Goal: Task Accomplishment & Management: Use online tool/utility

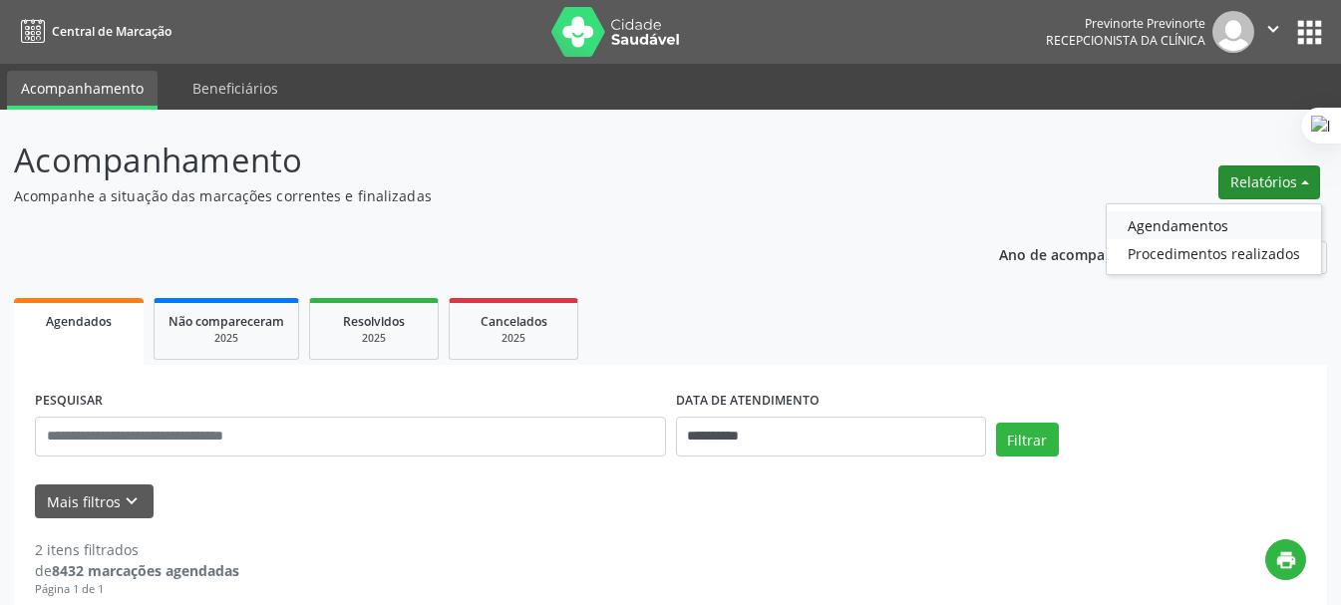
click at [1219, 220] on link "Agendamentos" at bounding box center [1214, 225] width 214 height 28
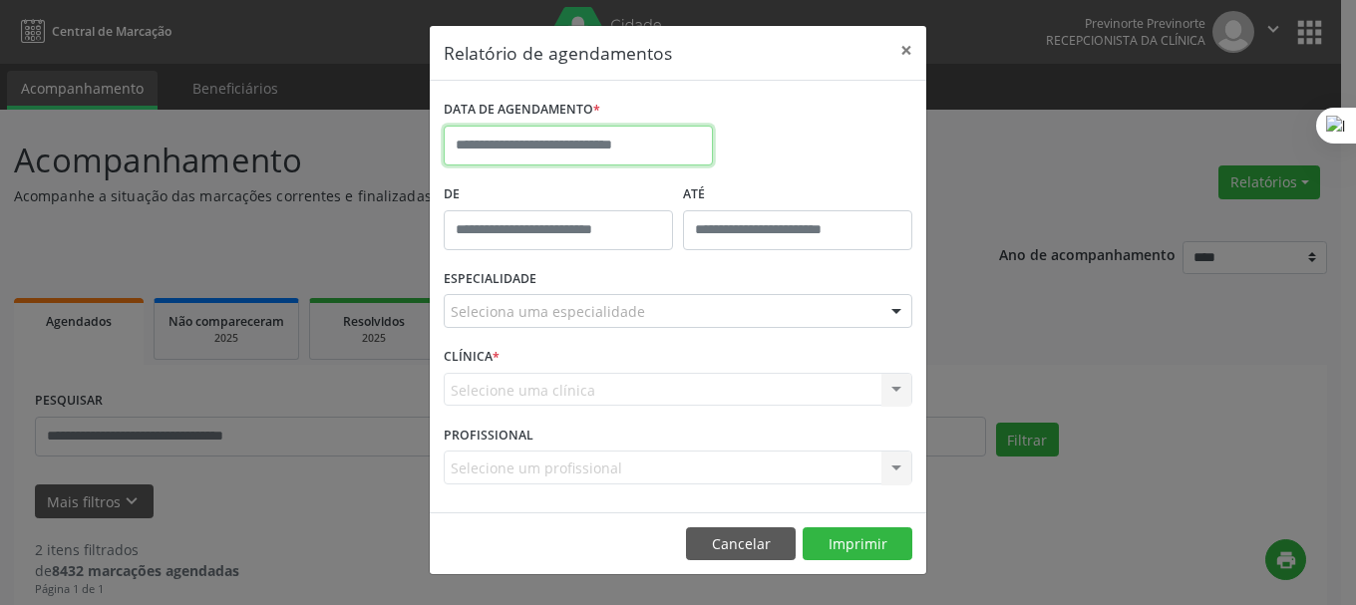
click at [657, 154] on input "text" at bounding box center [578, 146] width 269 height 40
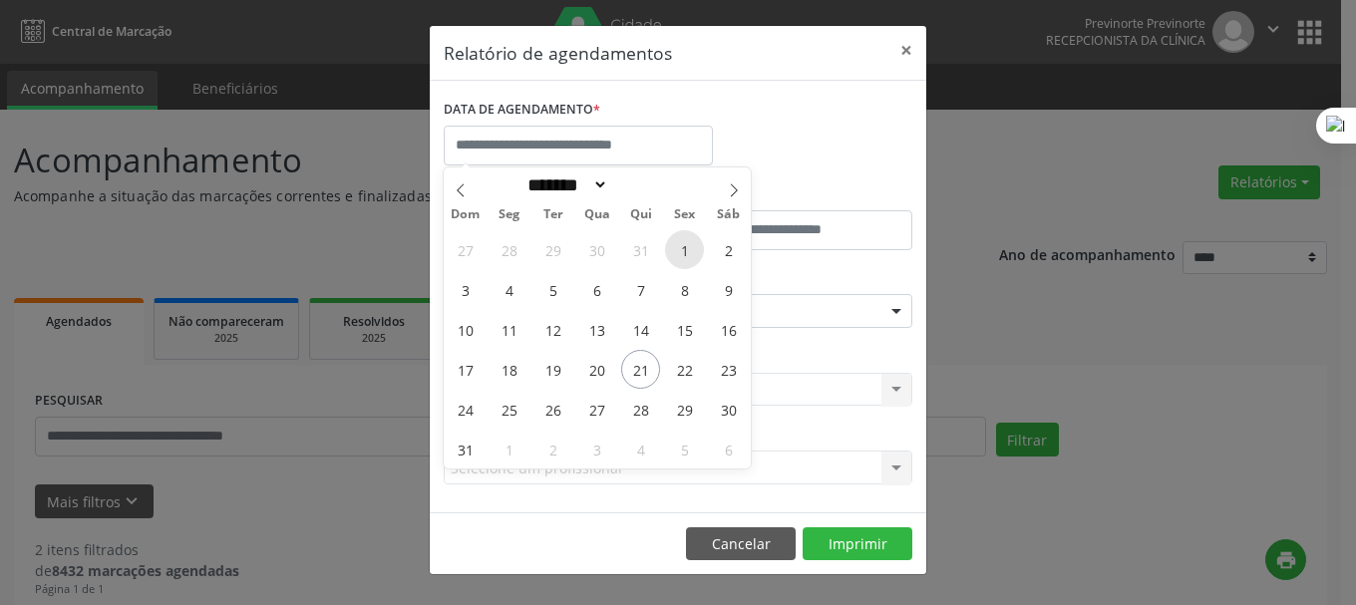
click at [684, 247] on span "1" at bounding box center [684, 249] width 39 height 39
type input "**********"
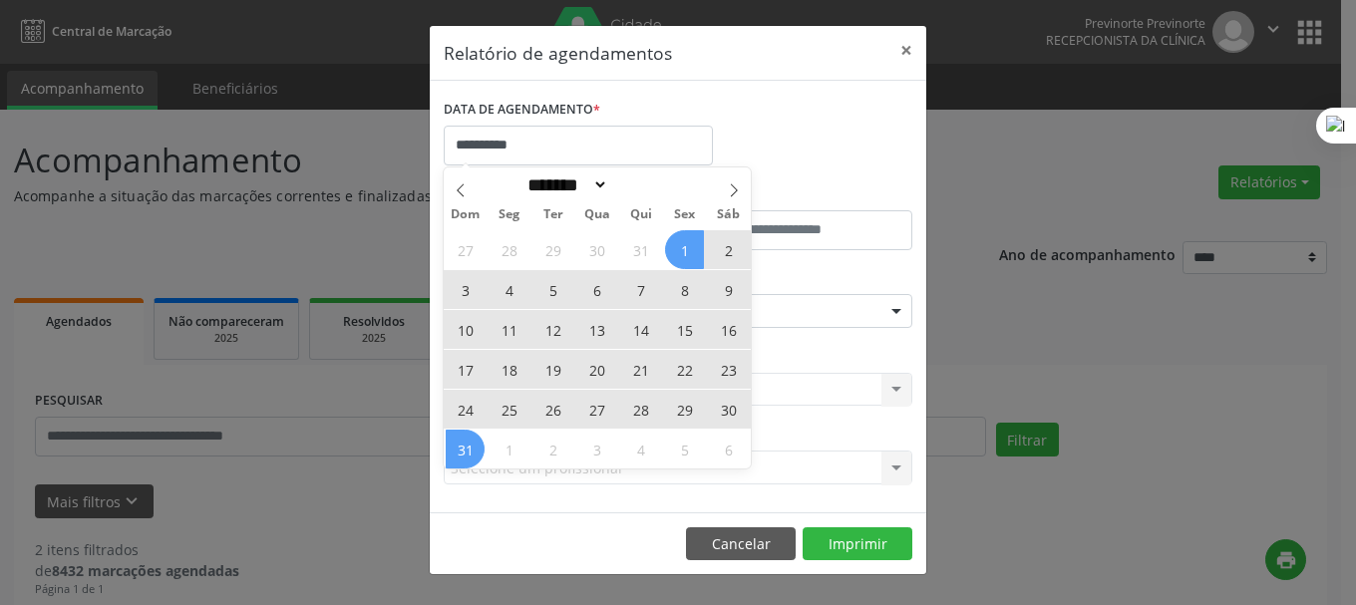
click at [462, 450] on span "31" at bounding box center [465, 449] width 39 height 39
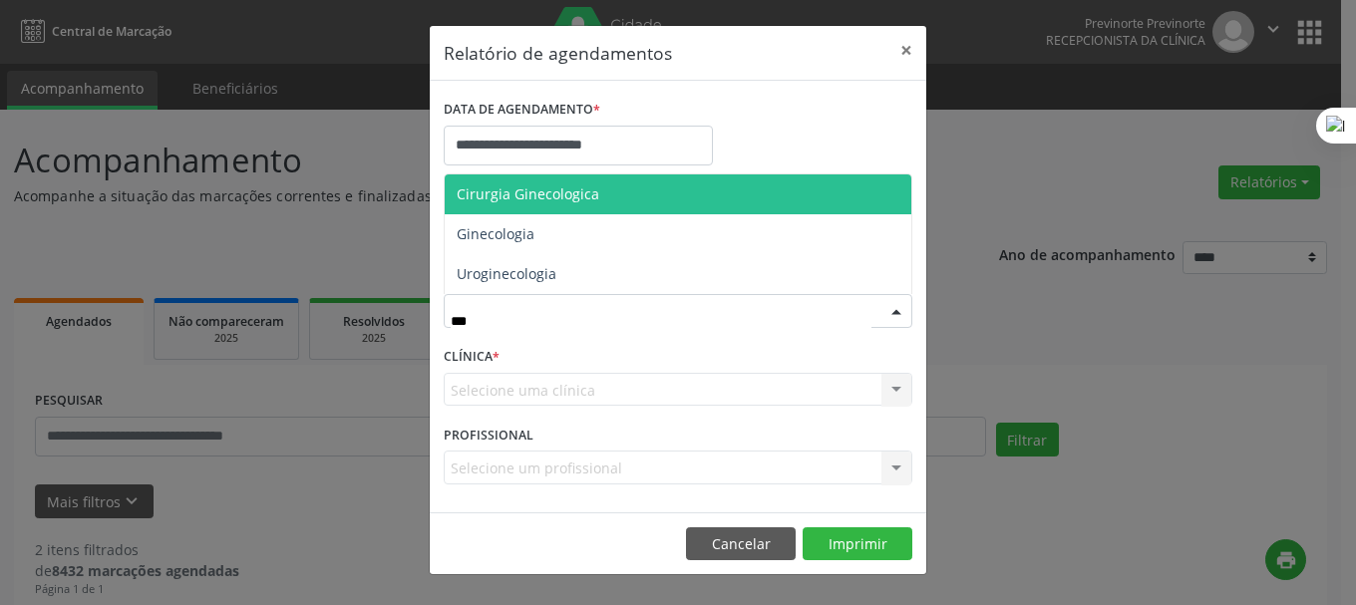
type input "****"
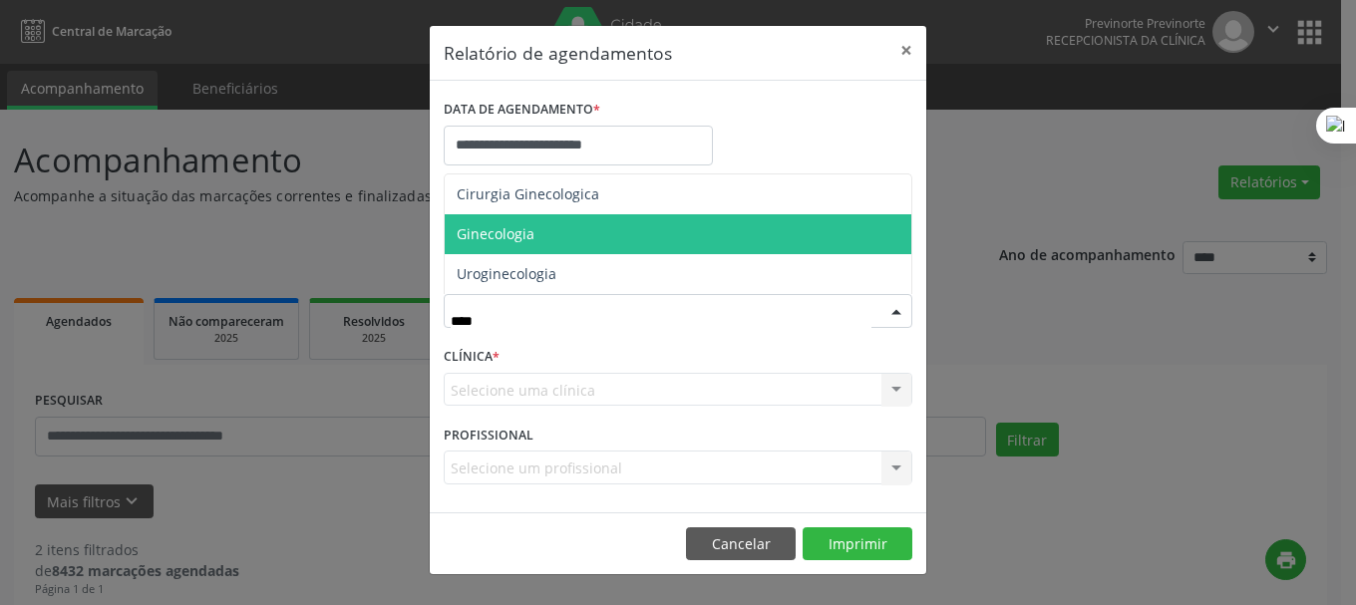
click at [534, 231] on span "Ginecologia" at bounding box center [678, 234] width 467 height 40
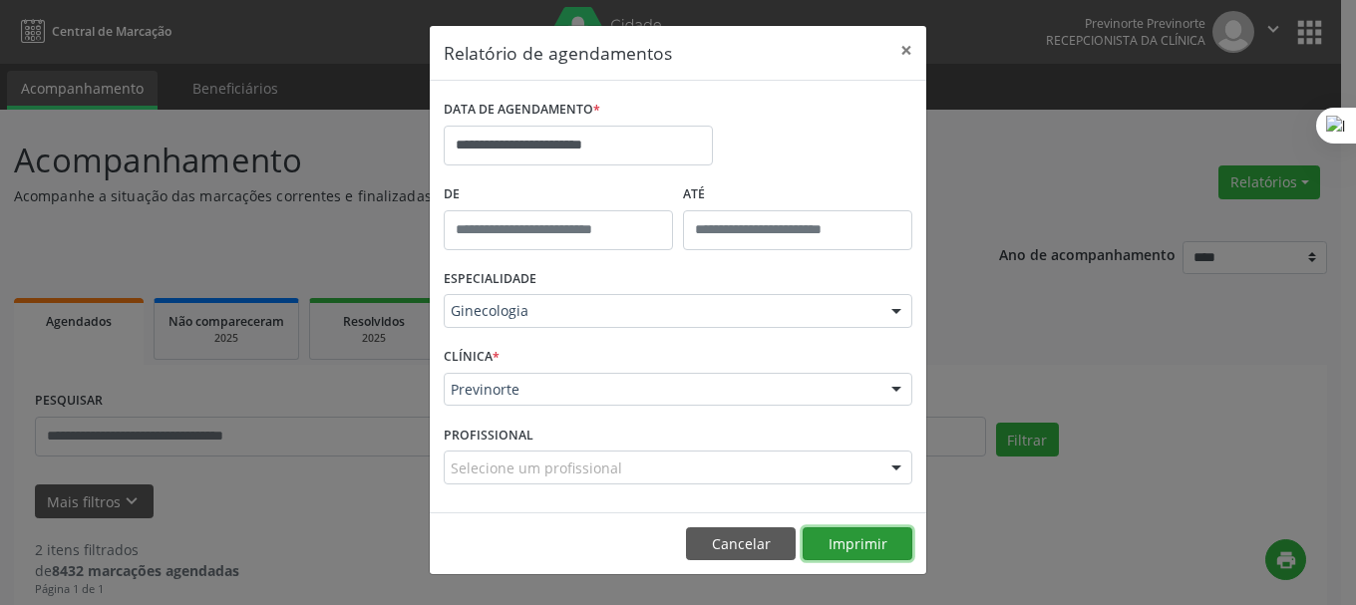
click at [883, 554] on button "Imprimir" at bounding box center [858, 544] width 110 height 34
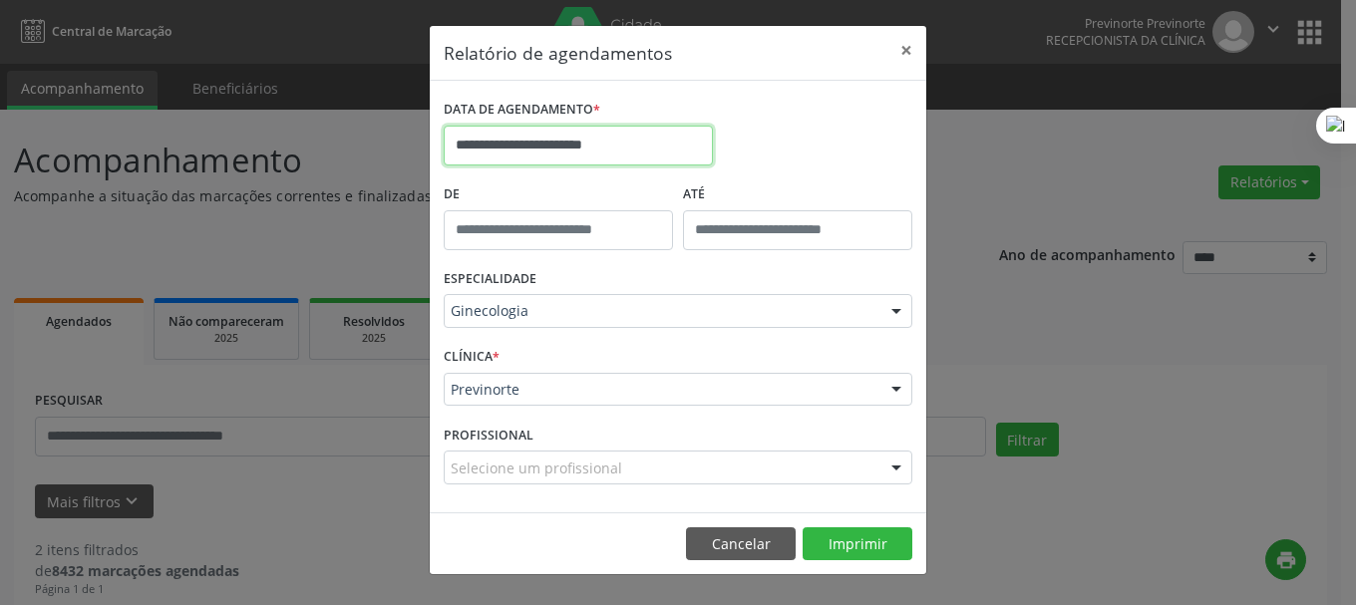
click at [623, 145] on input "**********" at bounding box center [578, 146] width 269 height 40
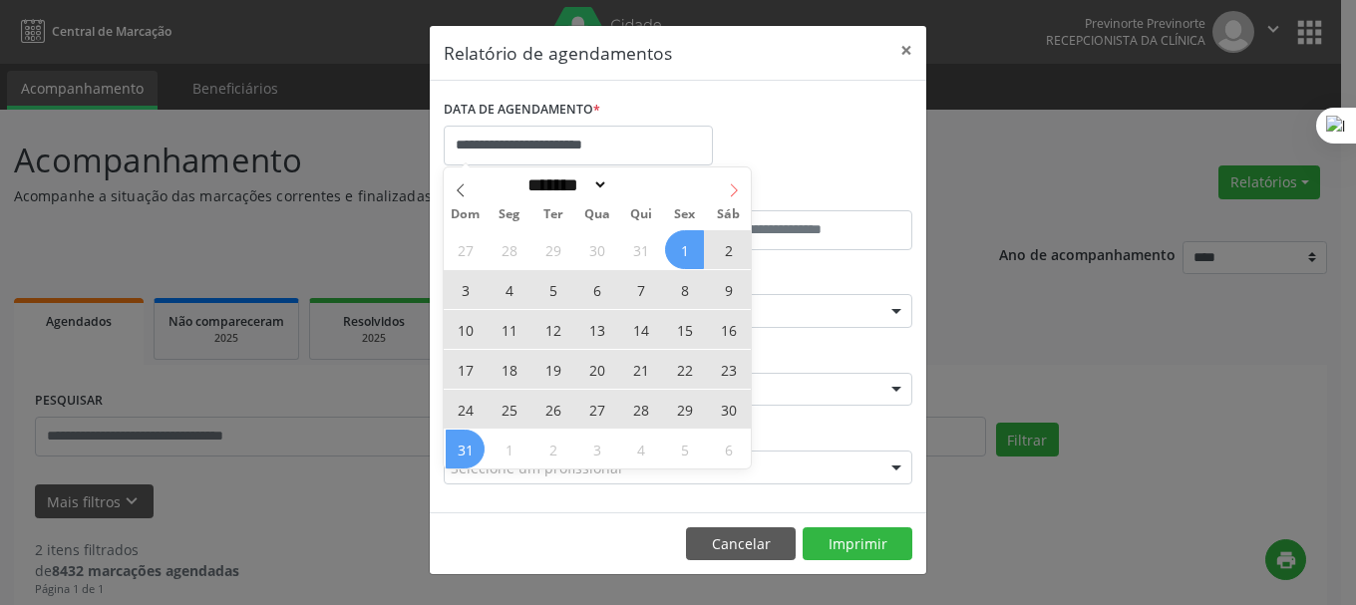
click at [737, 181] on span at bounding box center [734, 184] width 34 height 34
select select "*"
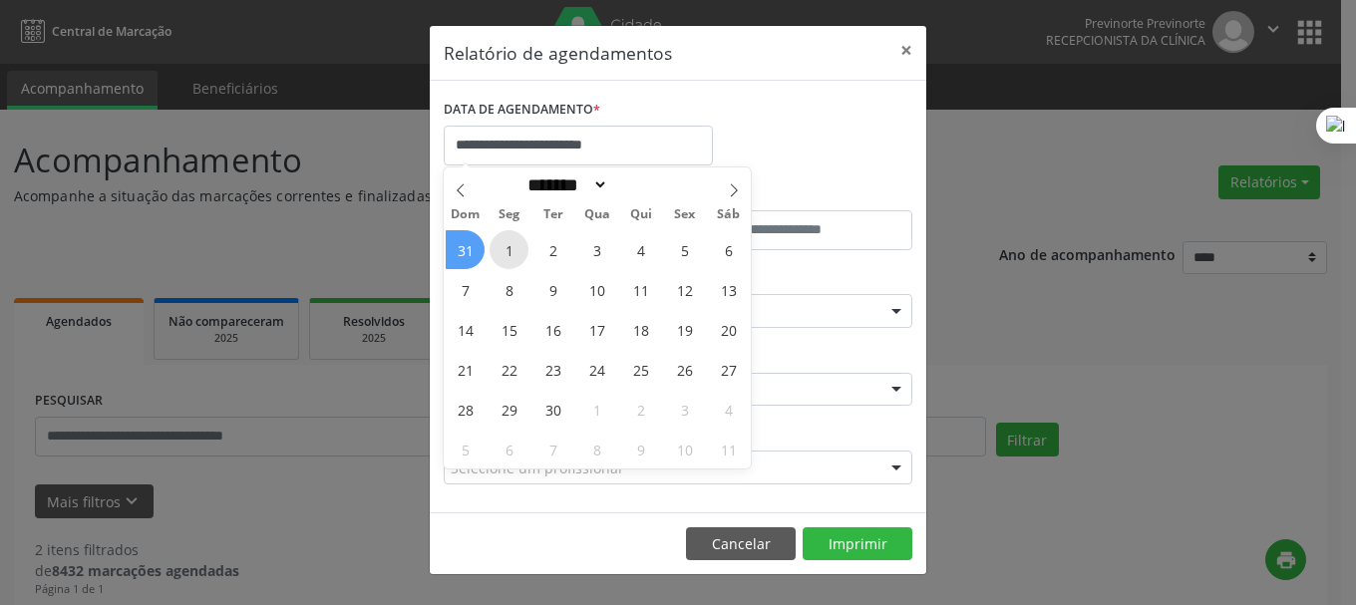
click at [516, 247] on span "1" at bounding box center [509, 249] width 39 height 39
type input "**********"
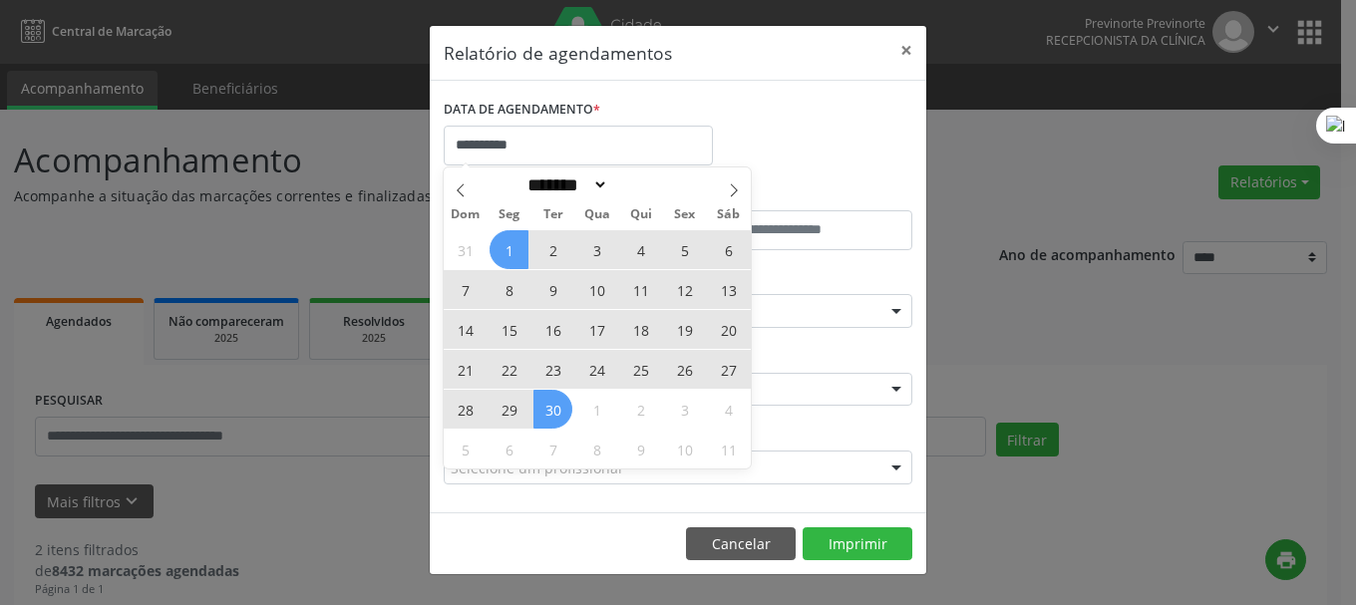
click at [541, 423] on span "30" at bounding box center [552, 409] width 39 height 39
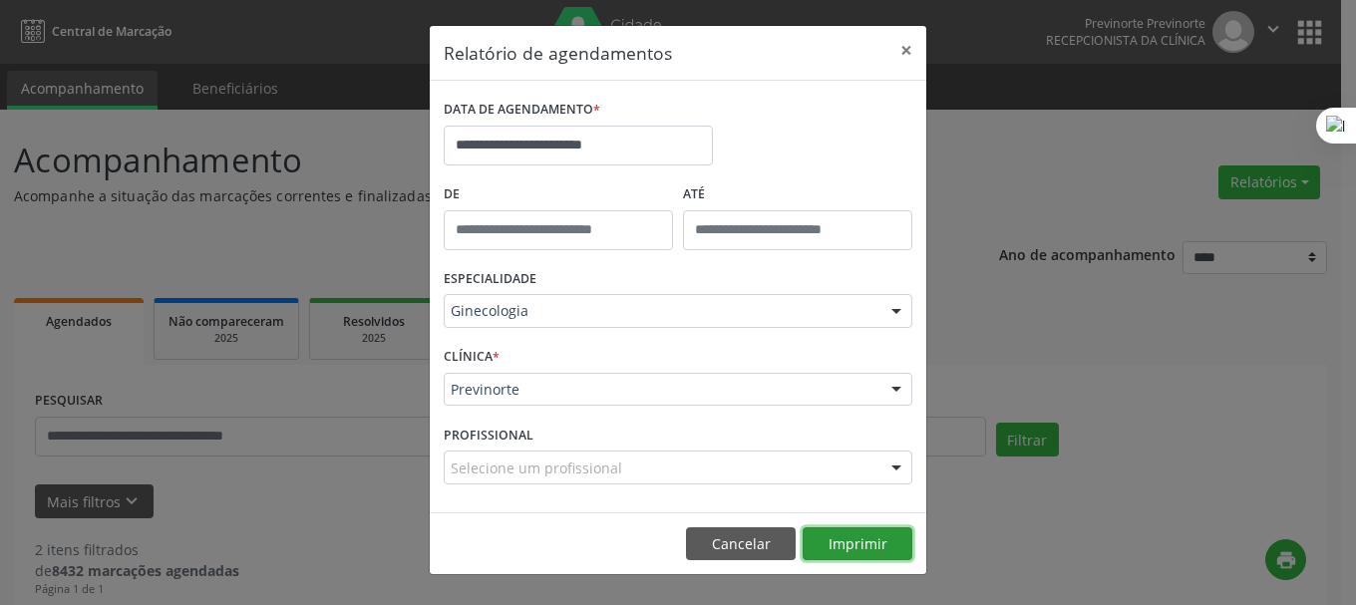
click at [860, 544] on button "Imprimir" at bounding box center [858, 544] width 110 height 34
click at [918, 49] on button "×" at bounding box center [906, 50] width 40 height 49
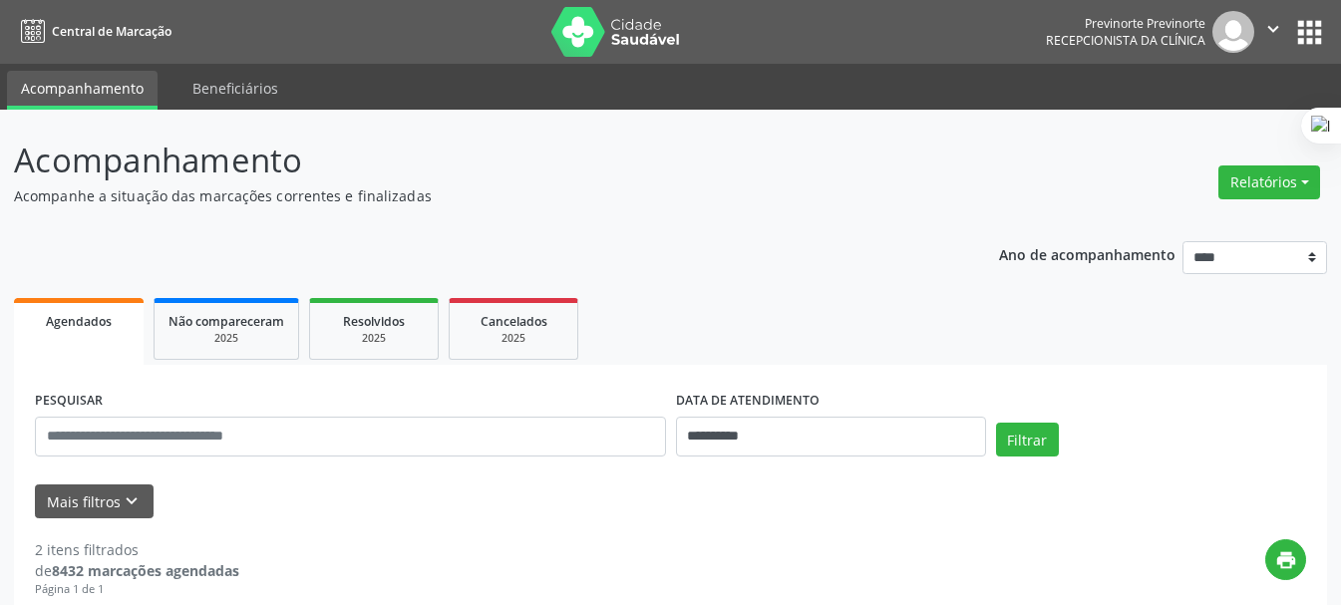
click at [1293, 26] on button "apps" at bounding box center [1309, 32] width 35 height 35
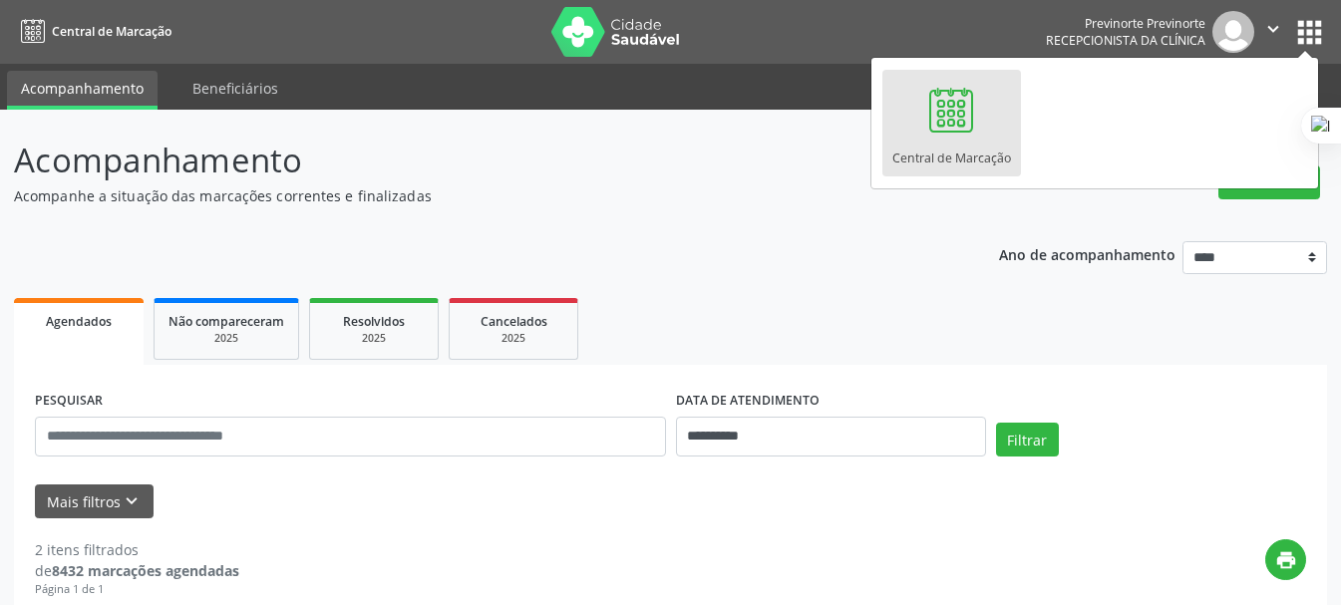
click at [1321, 37] on button "apps" at bounding box center [1309, 32] width 35 height 35
click at [1321, 36] on button "apps" at bounding box center [1309, 32] width 35 height 35
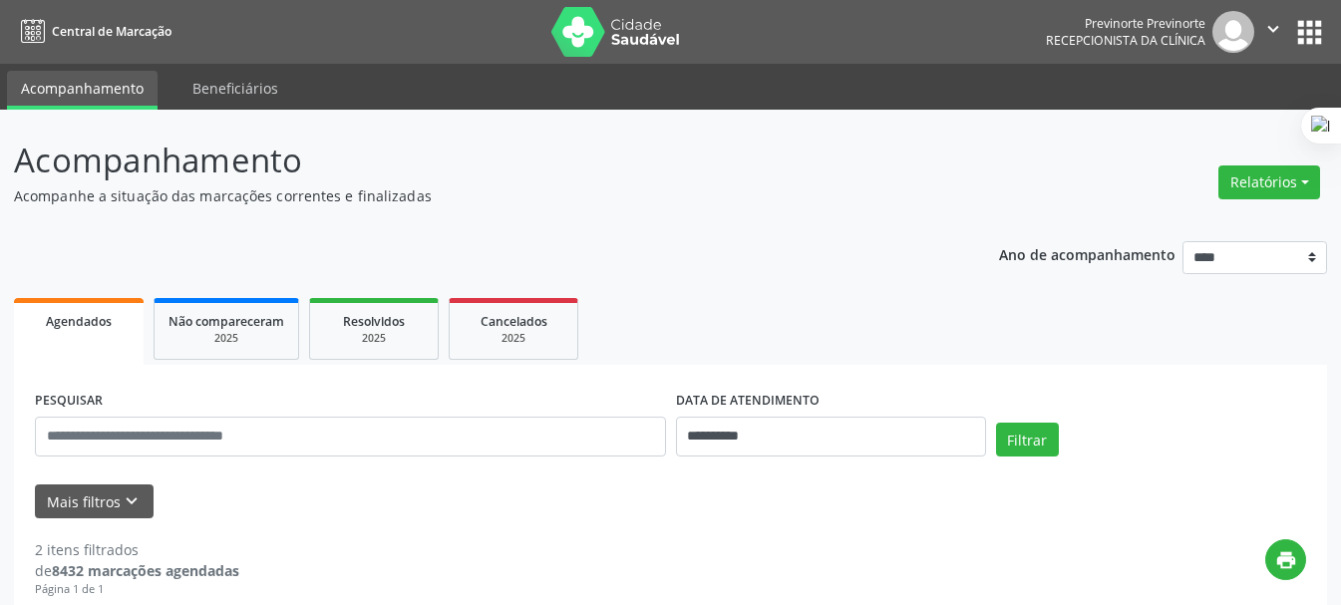
click at [1226, 30] on img at bounding box center [1233, 32] width 42 height 42
click at [1269, 35] on icon "" at bounding box center [1273, 29] width 22 height 22
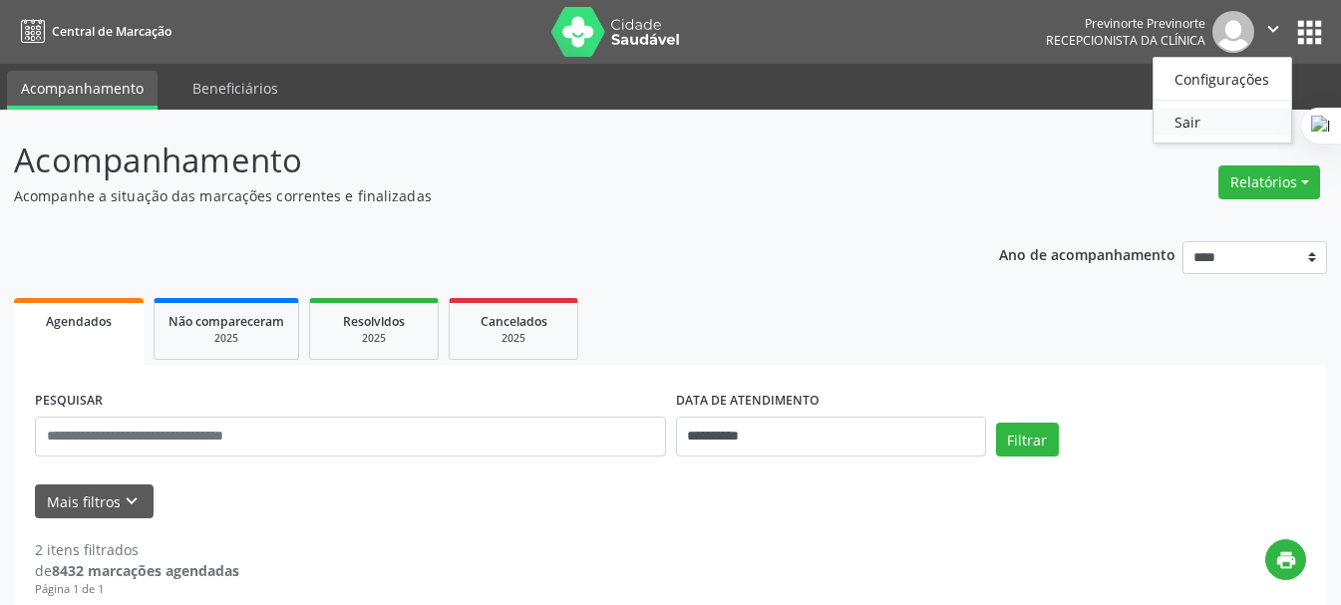
click at [1206, 121] on link "Sair" at bounding box center [1222, 122] width 138 height 28
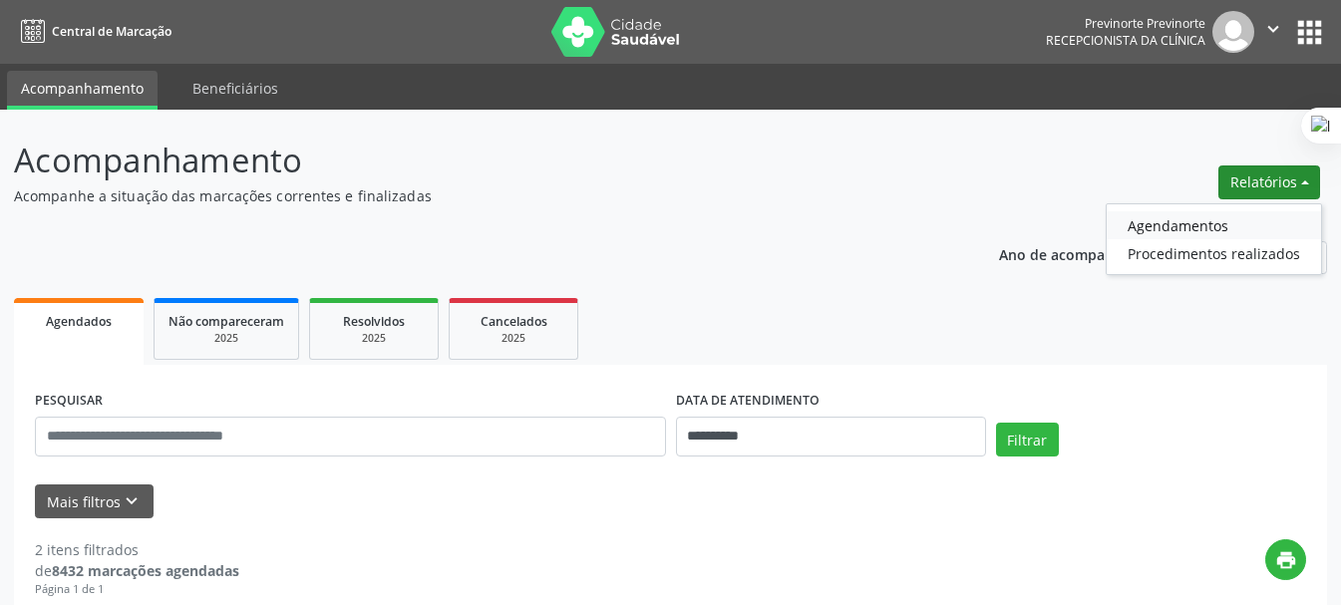
click at [1246, 225] on link "Agendamentos" at bounding box center [1214, 225] width 214 height 28
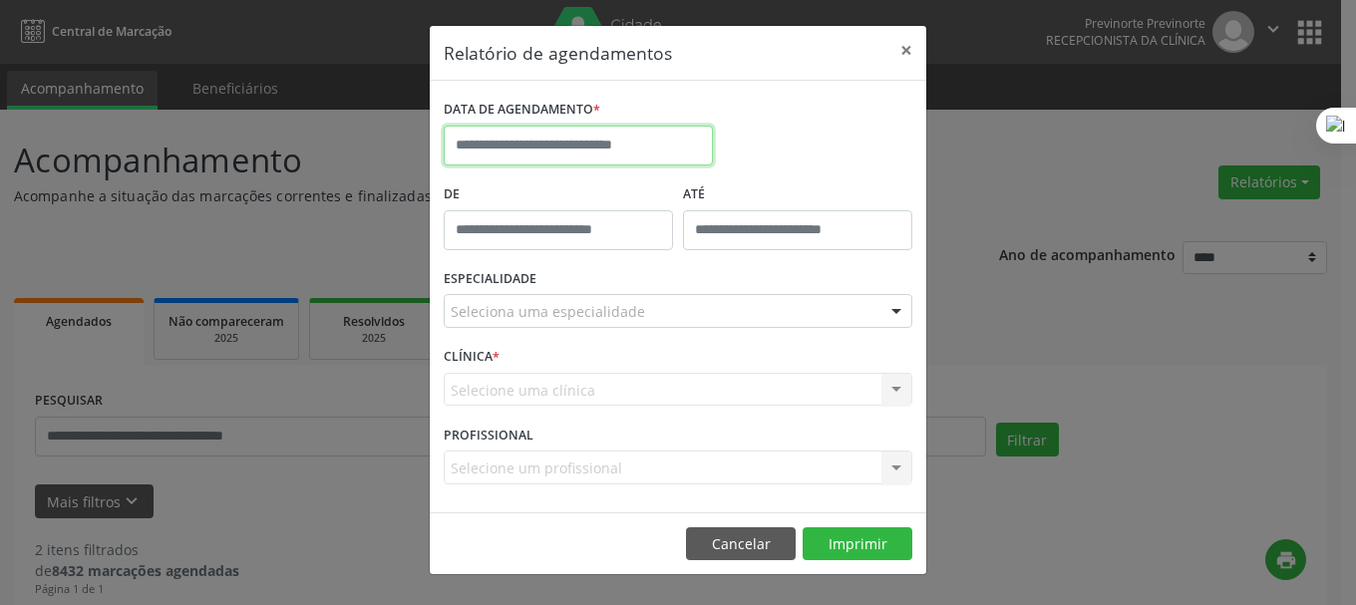
click at [560, 147] on input "text" at bounding box center [578, 146] width 269 height 40
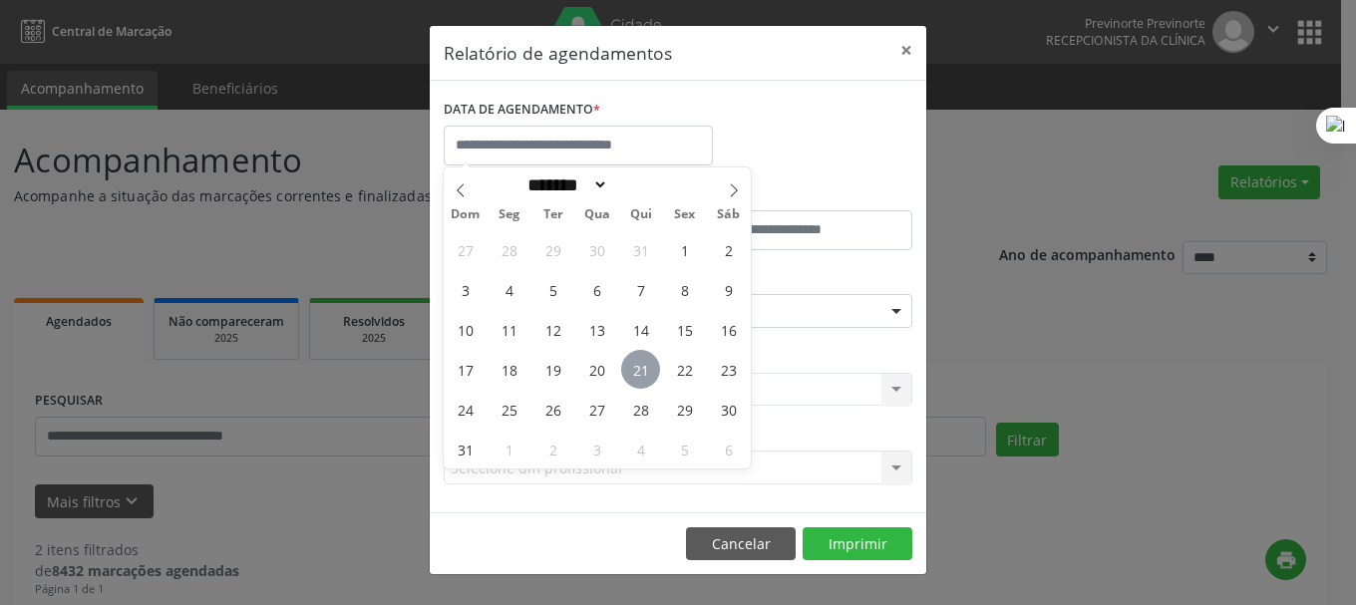
click at [630, 357] on span "21" at bounding box center [640, 369] width 39 height 39
type input "**********"
click at [630, 357] on span "21" at bounding box center [640, 369] width 39 height 39
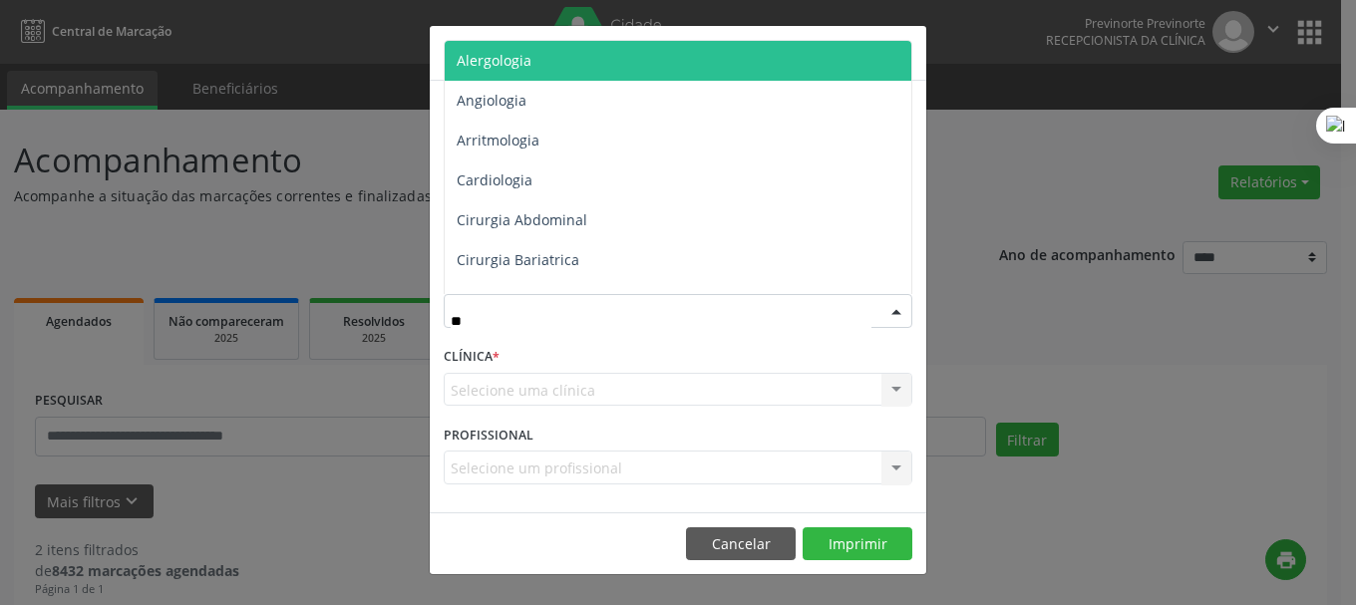
type input "***"
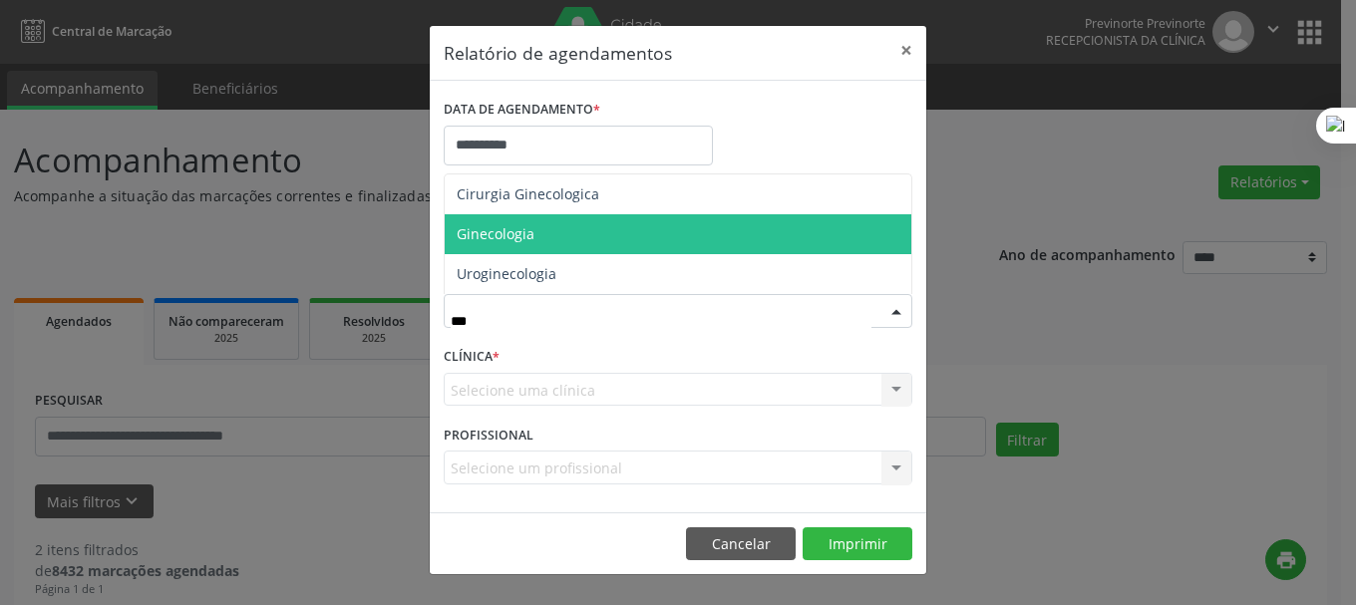
click at [513, 247] on span "Ginecologia" at bounding box center [678, 234] width 467 height 40
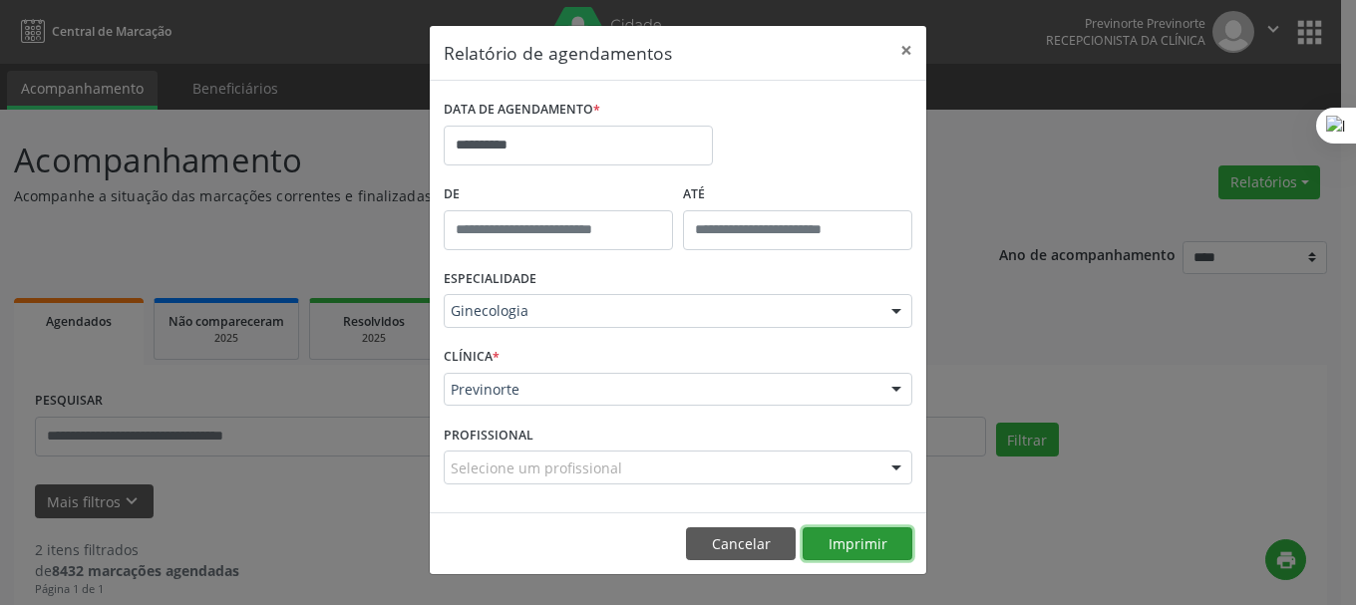
click at [864, 546] on button "Imprimir" at bounding box center [858, 544] width 110 height 34
drag, startPoint x: 900, startPoint y: 52, endPoint x: 928, endPoint y: 59, distance: 28.8
click at [900, 57] on button "×" at bounding box center [906, 50] width 40 height 49
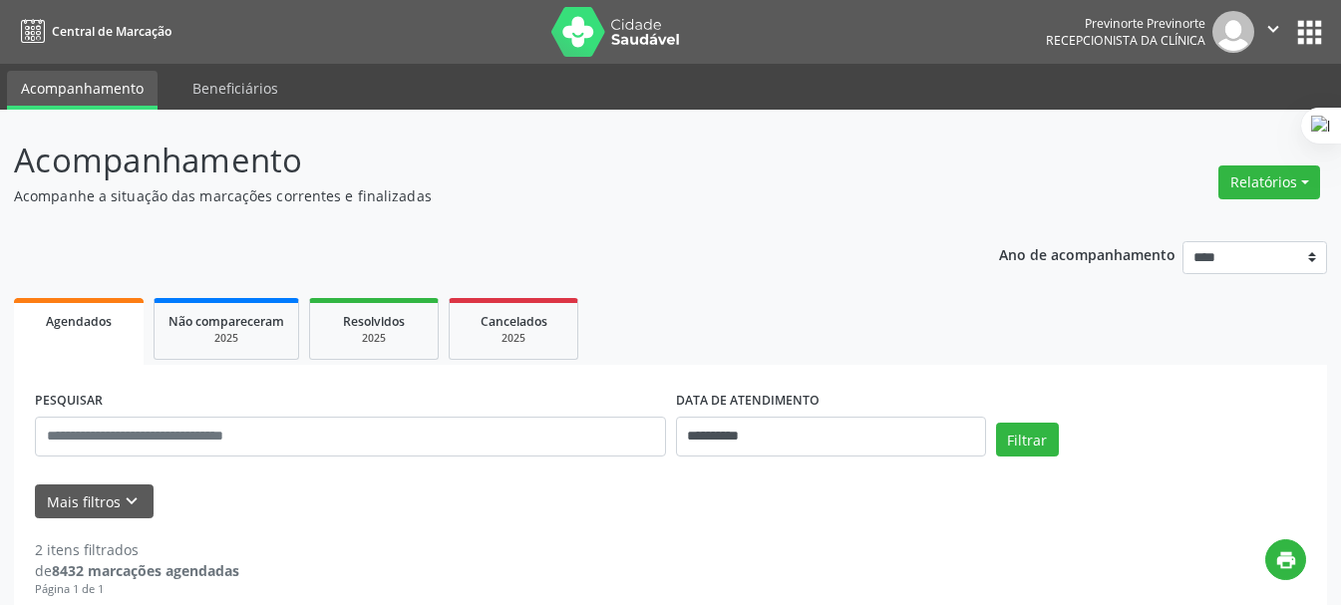
click at [1266, 27] on icon "" at bounding box center [1273, 29] width 22 height 22
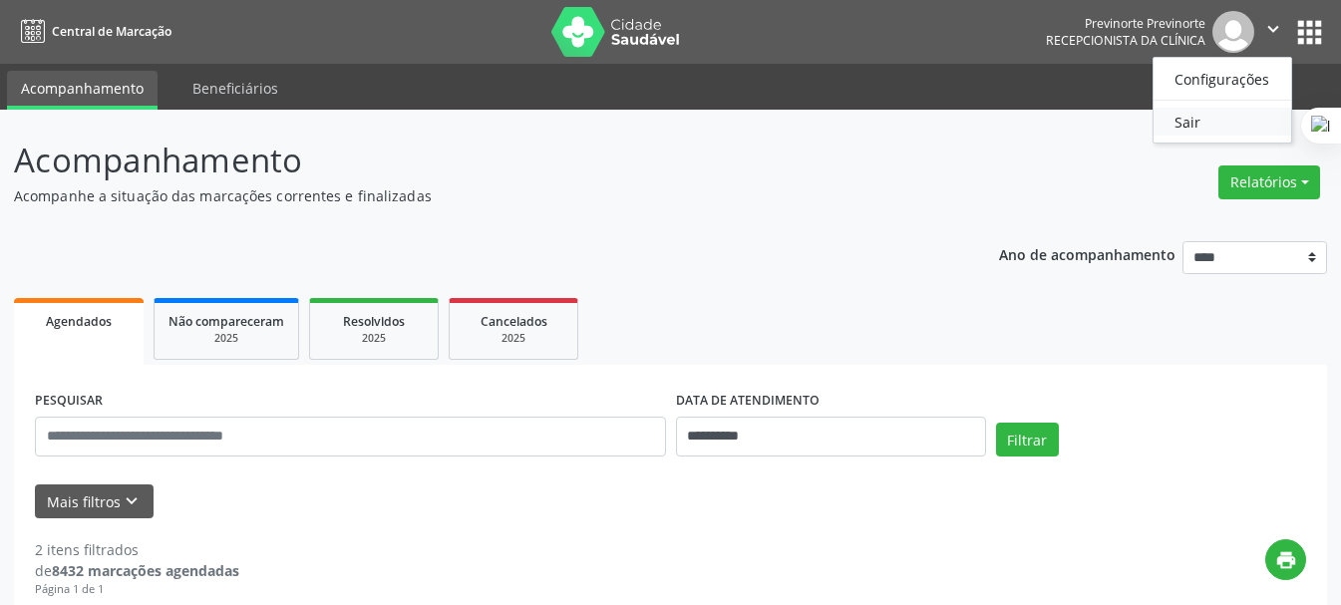
click at [1236, 125] on link "Sair" at bounding box center [1222, 122] width 138 height 28
